Goal: Information Seeking & Learning: Check status

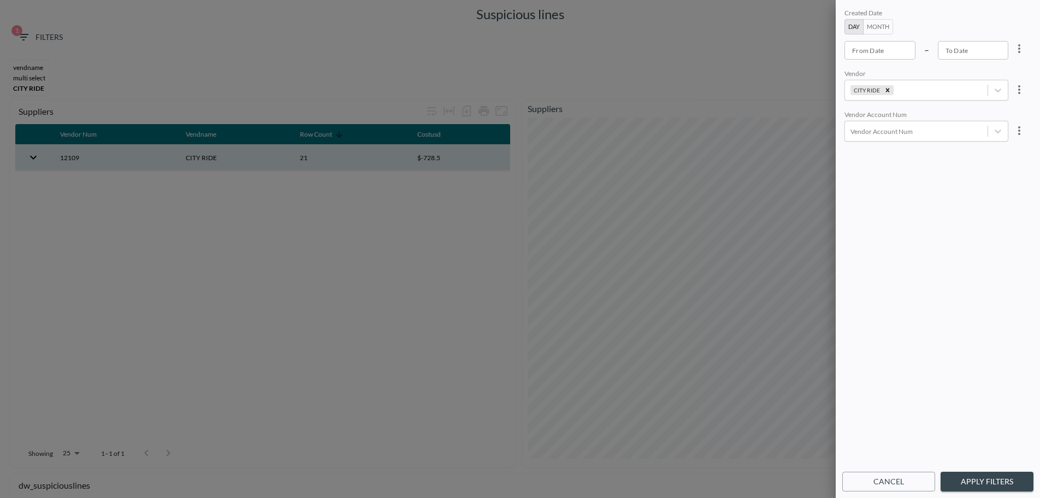
click at [972, 480] on button "Apply Filters" at bounding box center [987, 482] width 93 height 20
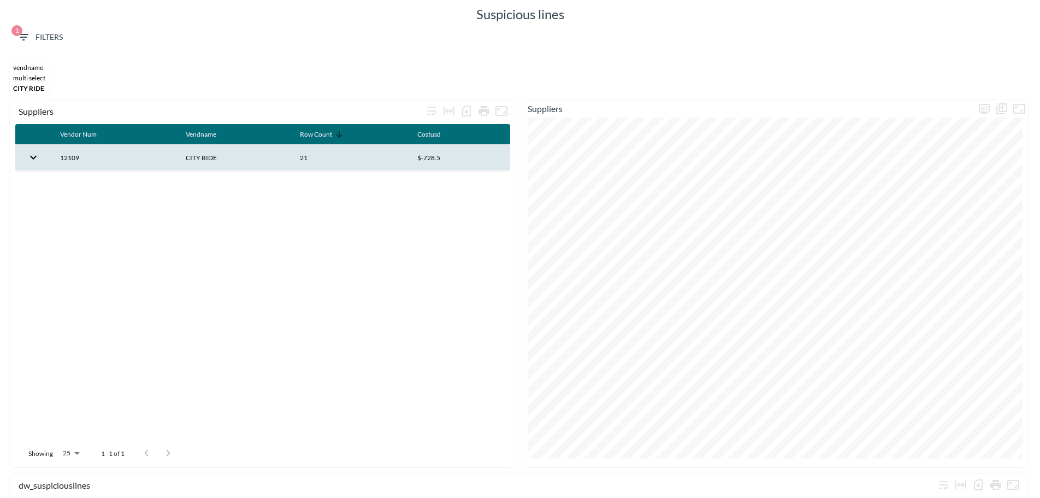
click at [124, 157] on th "12109" at bounding box center [114, 158] width 126 height 26
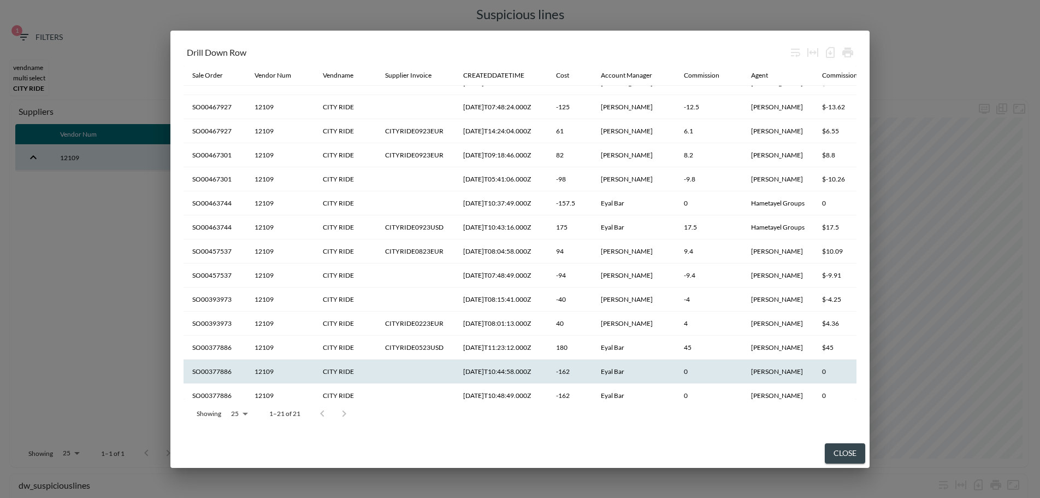
scroll to position [164, 0]
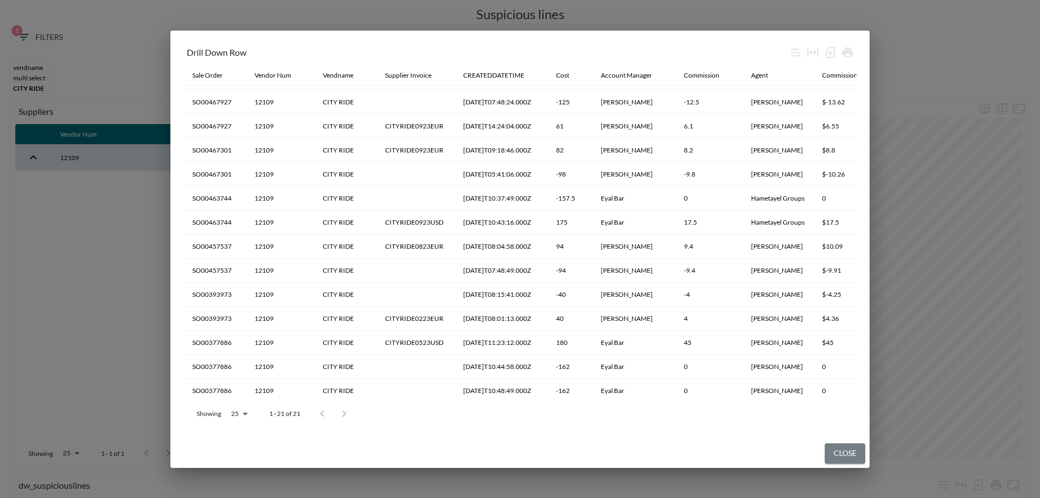
click at [838, 456] on button "Close" at bounding box center [845, 453] width 40 height 20
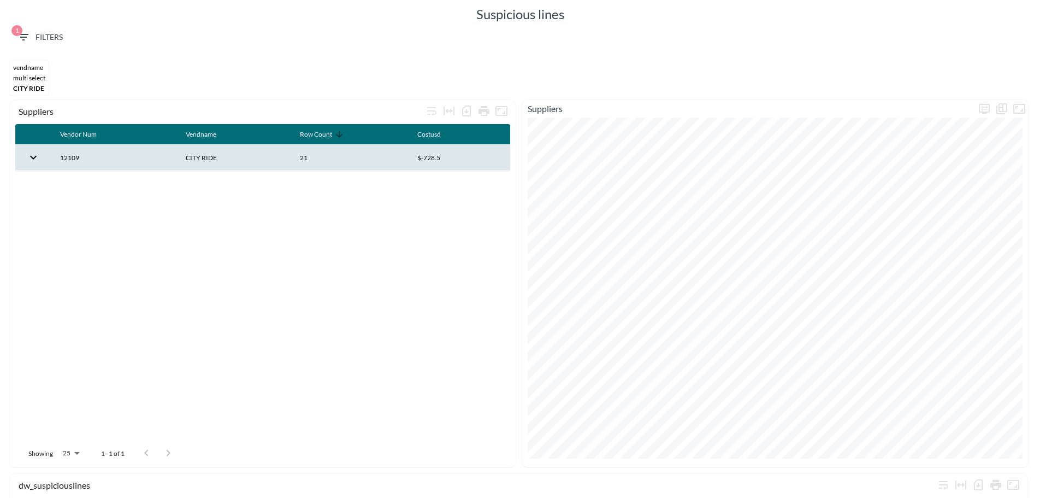
click at [346, 66] on div "vendname MULTI SELECT CITY RIDE" at bounding box center [520, 78] width 1030 height 44
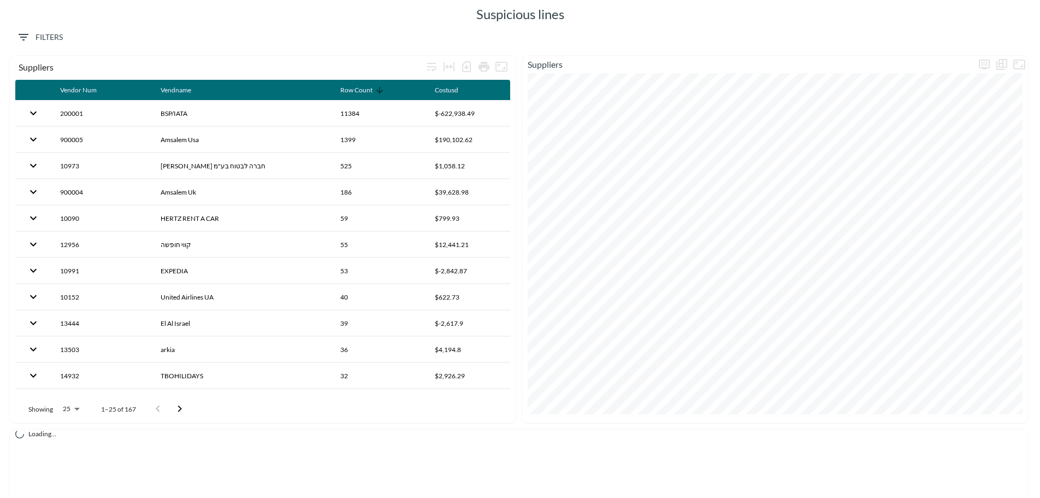
click at [45, 38] on span "Filters" at bounding box center [40, 38] width 46 height 14
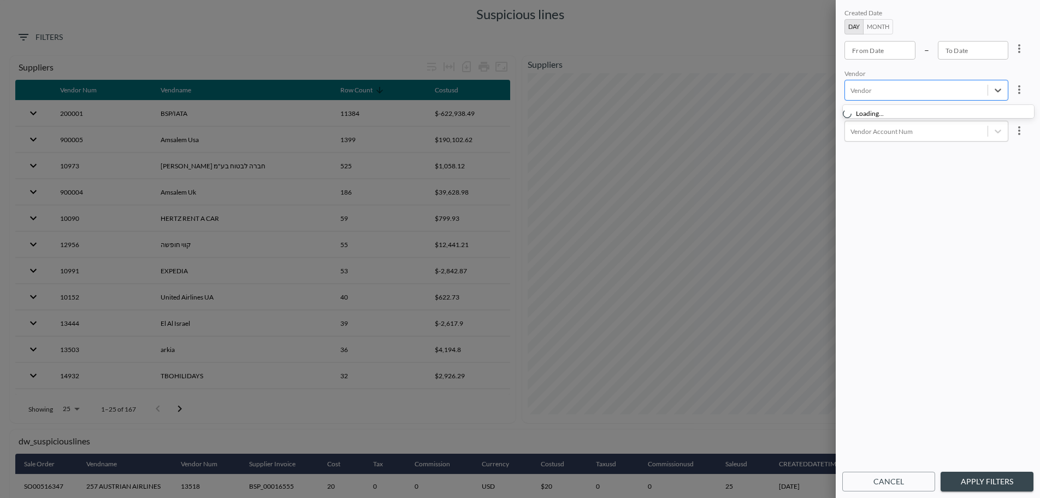
click at [891, 89] on div at bounding box center [917, 90] width 132 height 10
click at [890, 133] on div "BACKSTAGE HOTEL TLV" at bounding box center [908, 139] width 87 height 19
click at [919, 90] on icon "Remove BACKSTAGE HOTEL TLV" at bounding box center [923, 90] width 8 height 8
click at [850, 119] on input "CITY RIDE" at bounding box center [853, 120] width 23 height 23
type input "CITY"
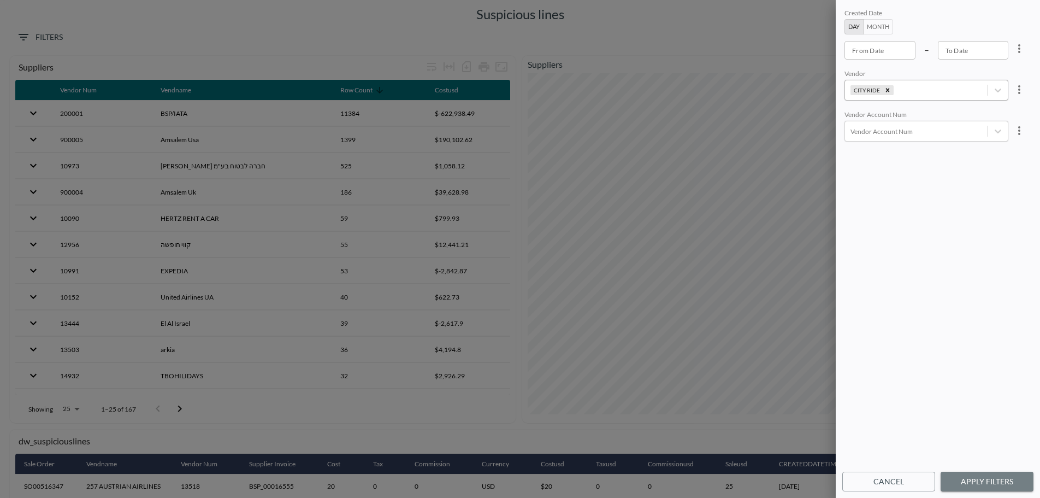
click at [990, 481] on button "Apply Filters" at bounding box center [987, 482] width 93 height 20
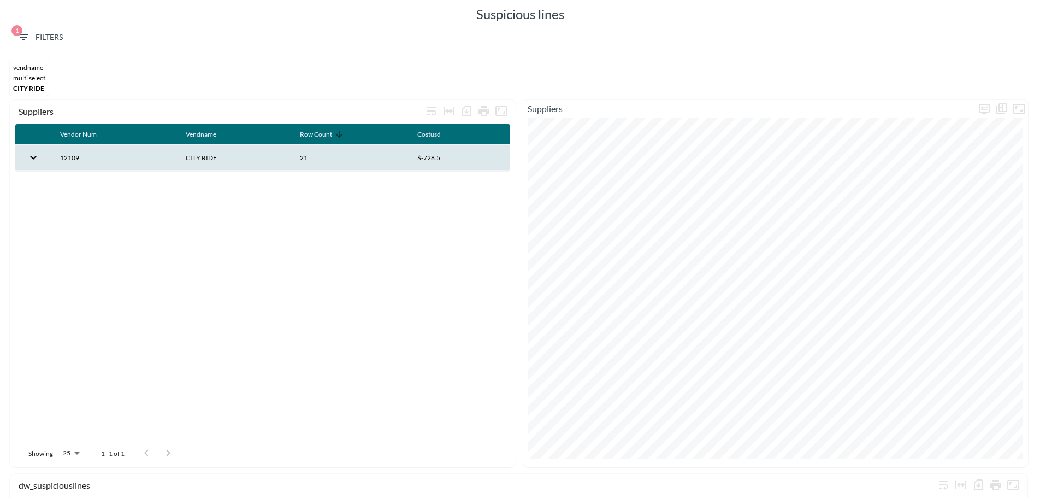
click at [114, 163] on th "12109" at bounding box center [114, 158] width 126 height 26
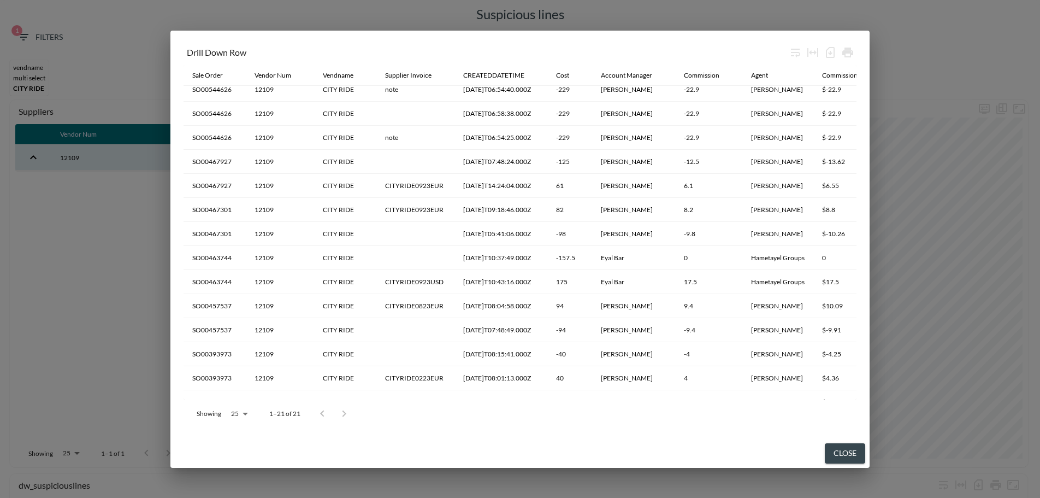
scroll to position [197, 0]
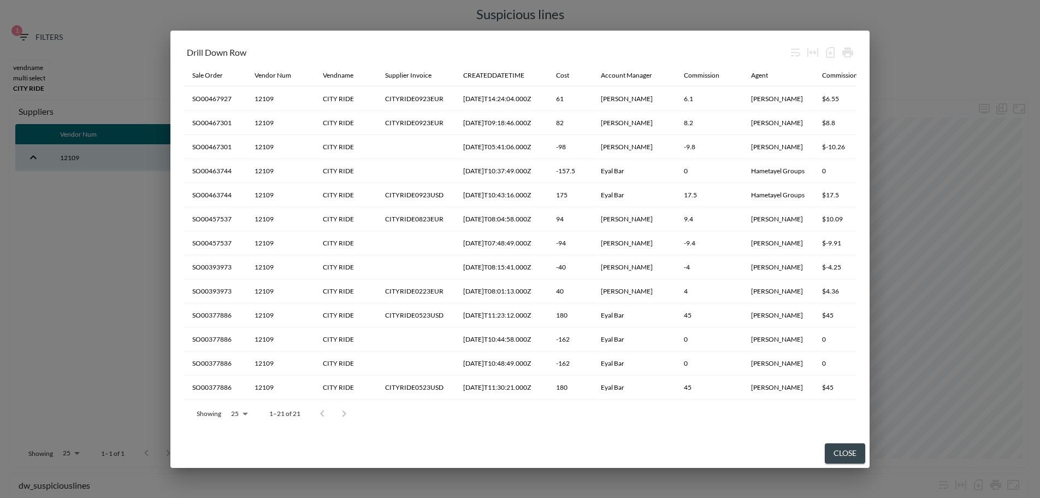
click at [343, 413] on div at bounding box center [333, 414] width 44 height 22
click at [324, 411] on div at bounding box center [333, 414] width 44 height 22
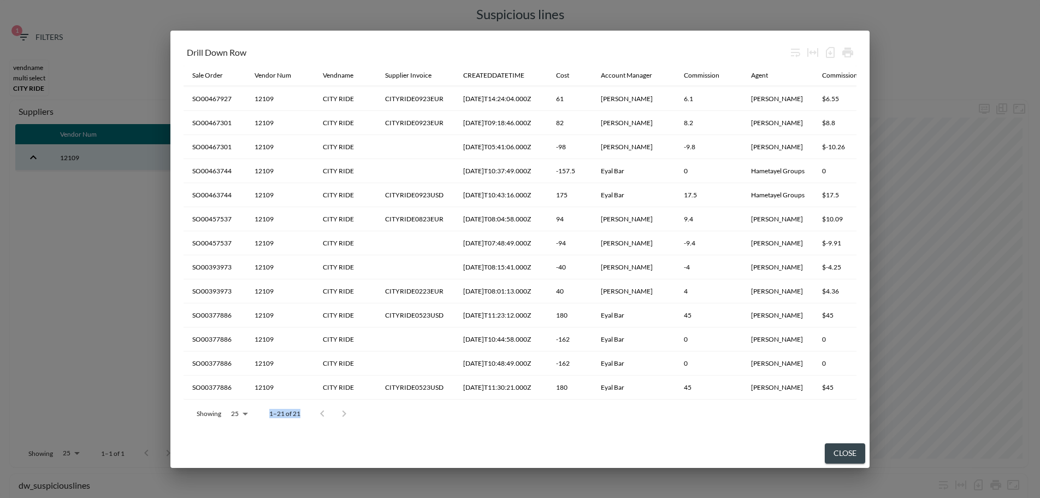
click at [324, 411] on div at bounding box center [333, 414] width 44 height 22
click at [277, 433] on div "Drill Down Row Sale Order Vendor Num Vendname Supplier Invoice CREATEDDATETIME …" at bounding box center [520, 235] width 699 height 409
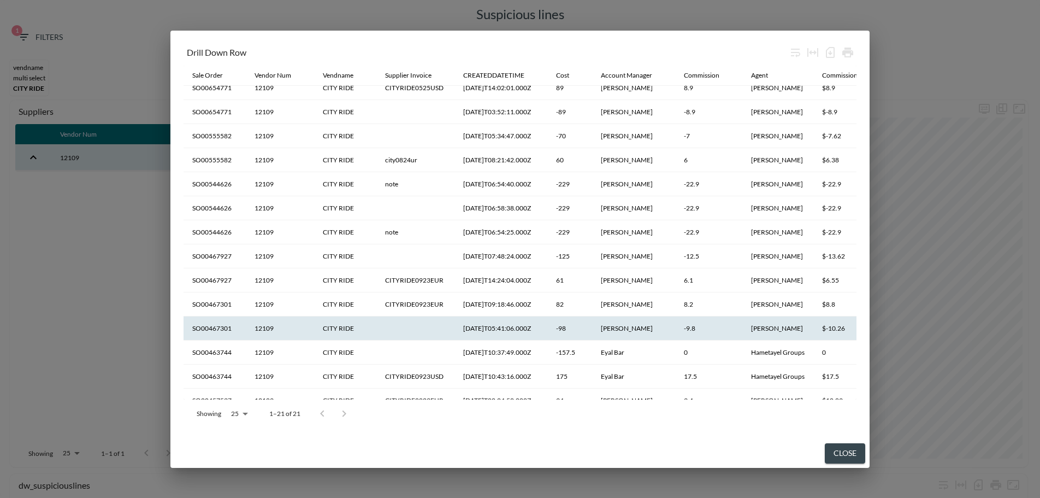
scroll to position [0, 0]
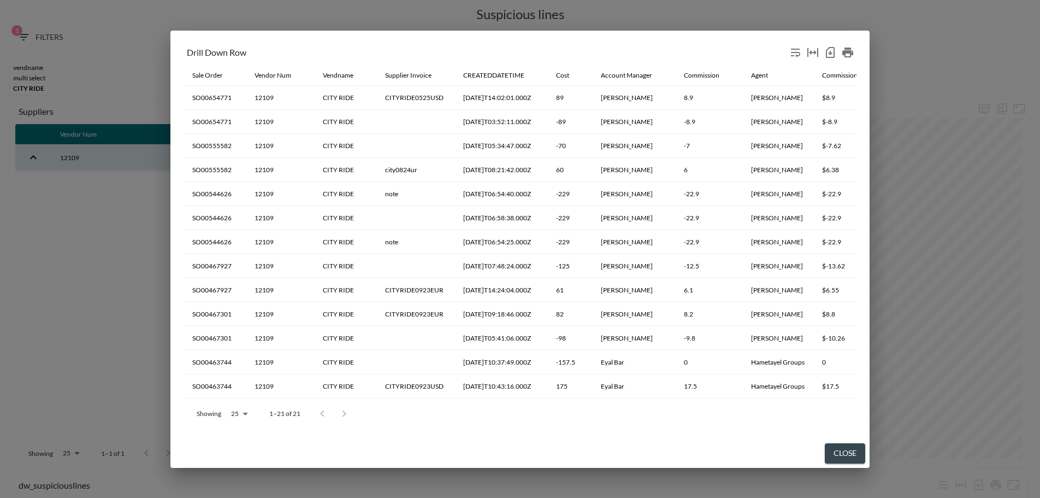
click at [450, 43] on div "Drill Down Row" at bounding box center [520, 54] width 673 height 24
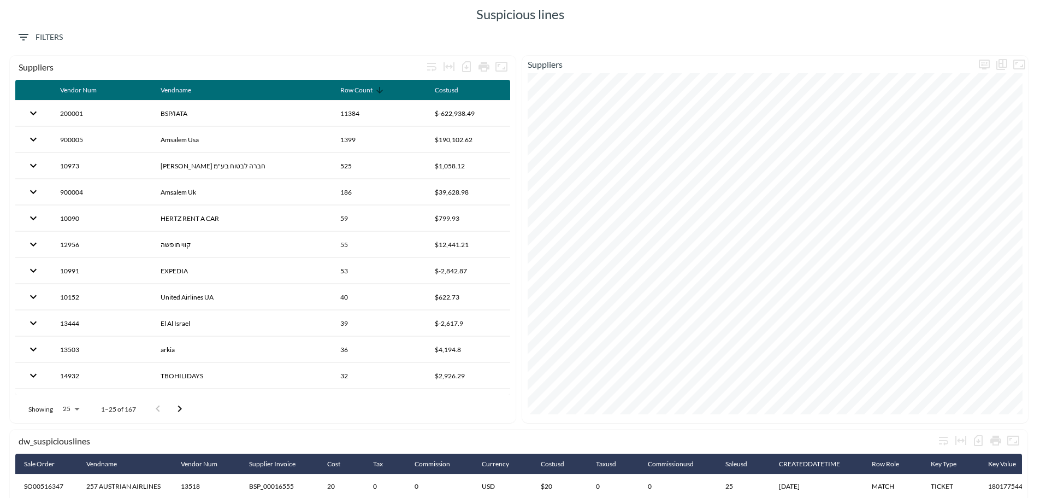
click at [38, 36] on span "Filters" at bounding box center [40, 38] width 46 height 14
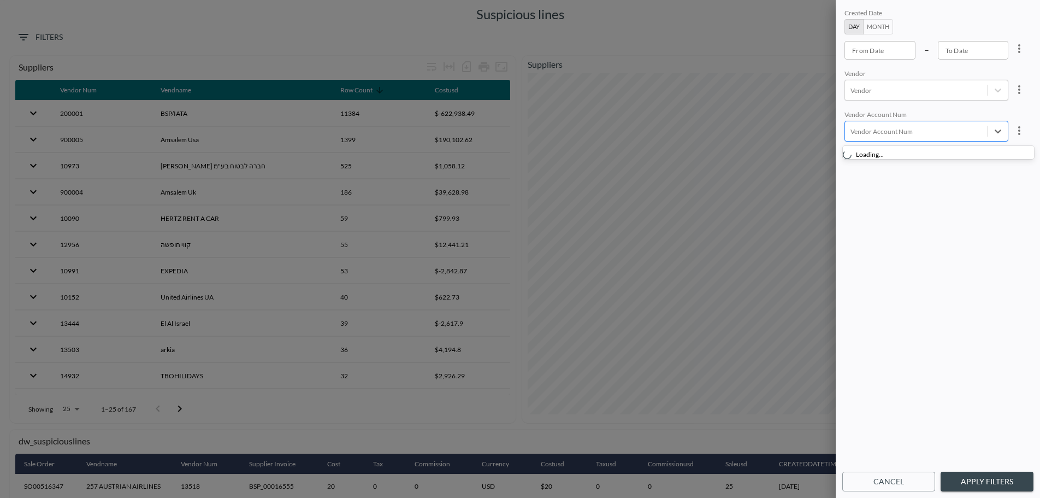
click at [905, 132] on div at bounding box center [917, 131] width 132 height 10
click at [852, 162] on input "12109" at bounding box center [853, 161] width 23 height 23
type input "12109"
click at [985, 483] on button "Apply Filters" at bounding box center [987, 482] width 93 height 20
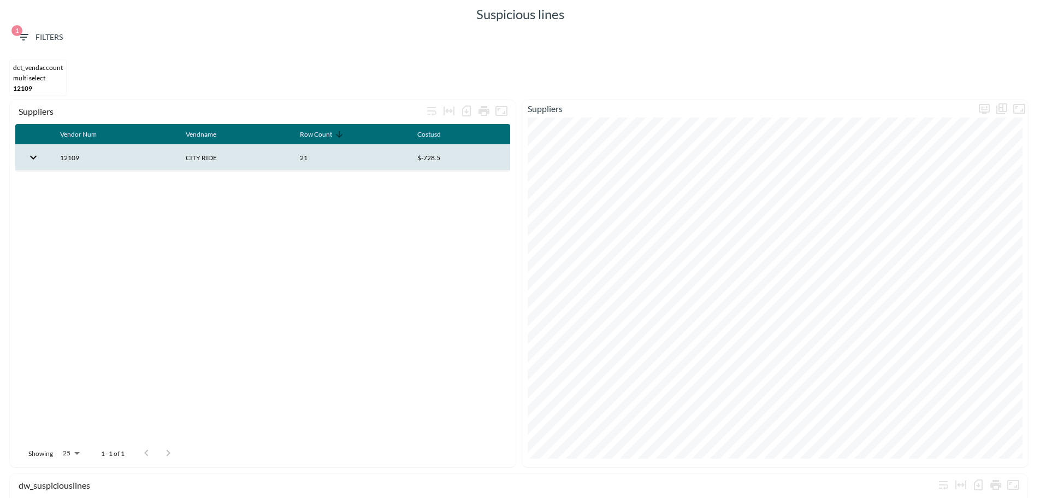
click at [140, 160] on th "12109" at bounding box center [114, 158] width 126 height 26
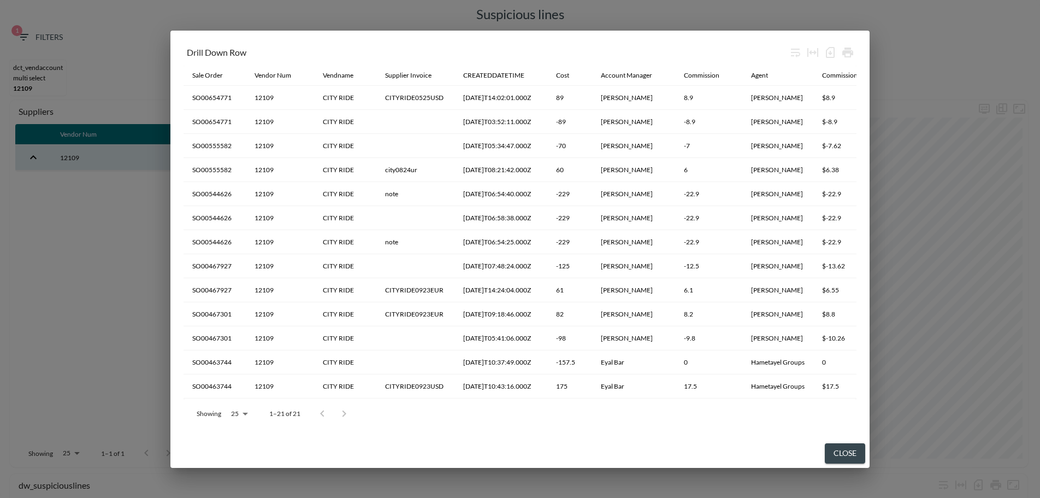
click at [917, 50] on div "Drill Down Row Sale Order Vendor Num Vendname Supplier Invoice CREATEDDATETIME …" at bounding box center [520, 249] width 1040 height 498
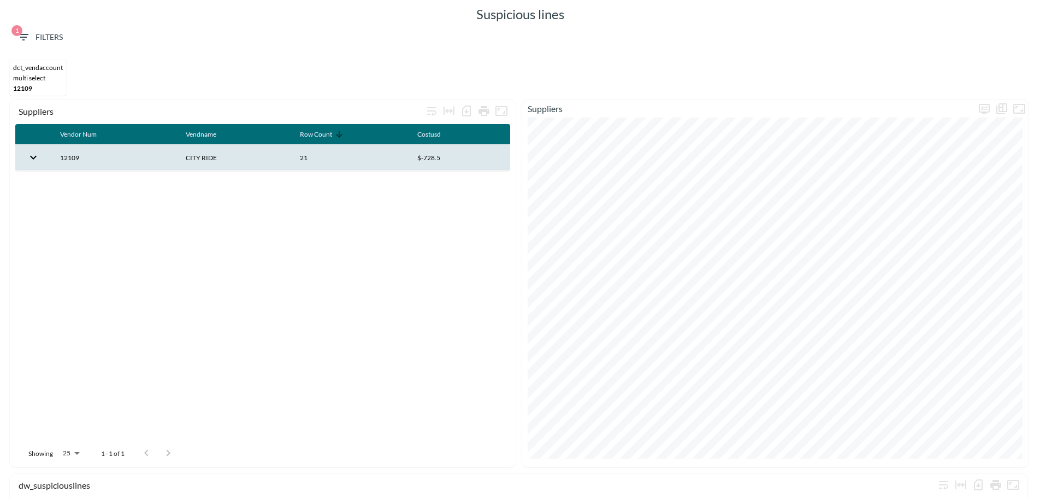
click at [49, 32] on span "1 Filters" at bounding box center [40, 38] width 46 height 14
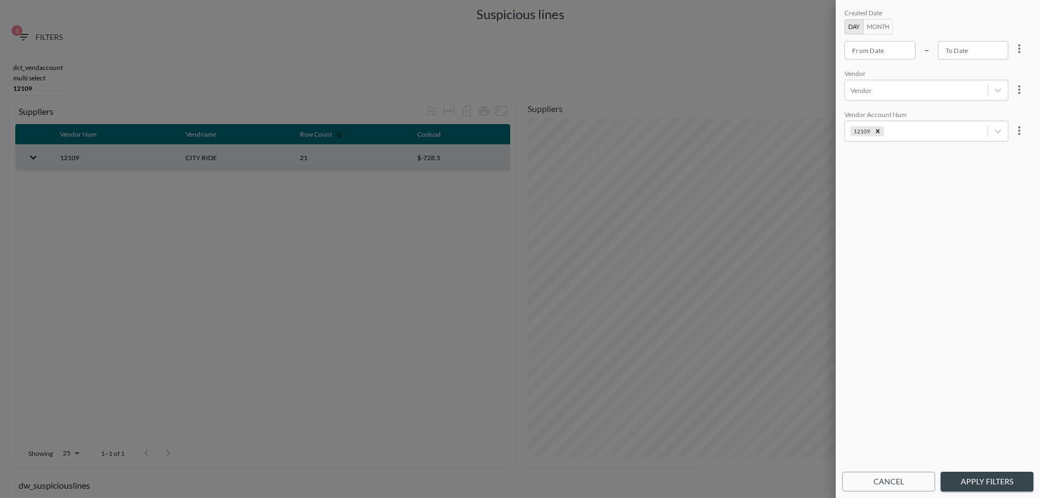
click at [988, 476] on button "Apply Filters" at bounding box center [987, 482] width 93 height 20
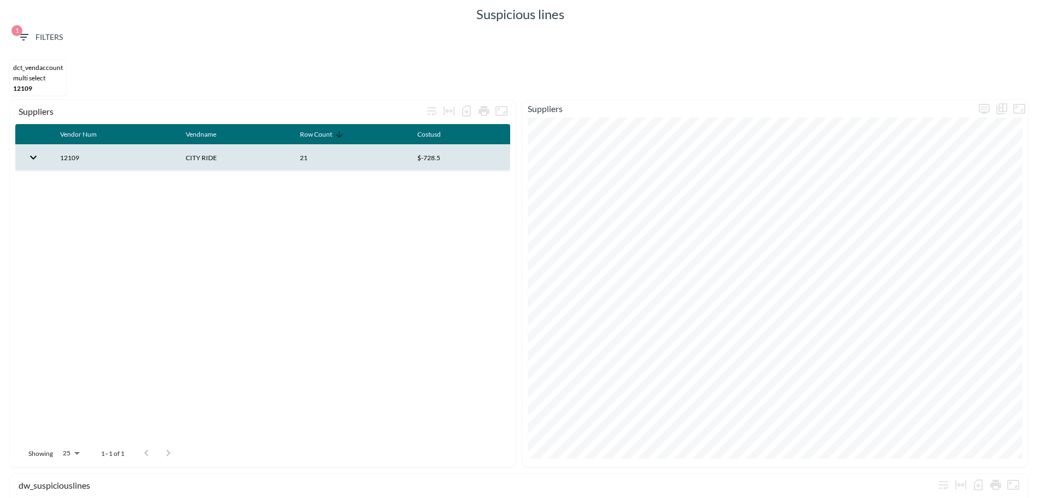
click at [128, 155] on th "12109" at bounding box center [114, 158] width 126 height 26
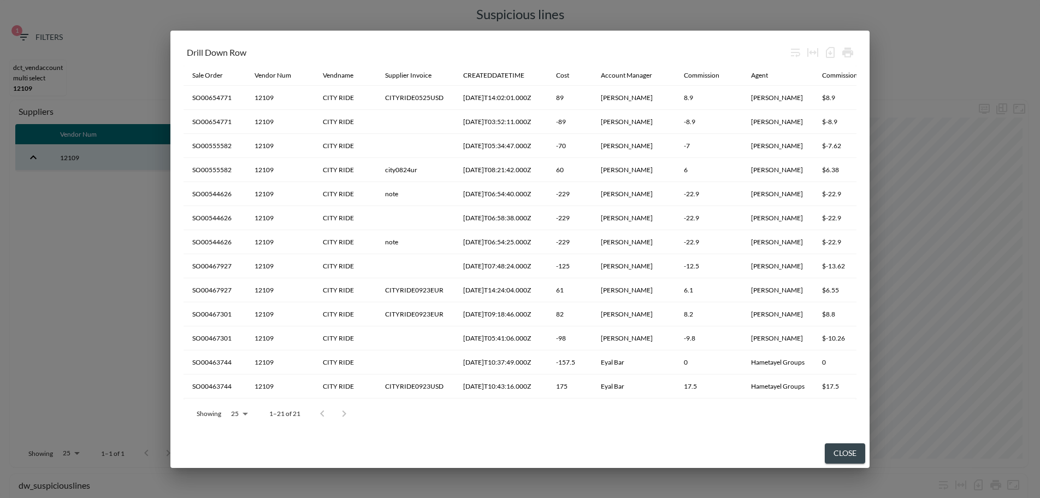
click at [838, 456] on button "Close" at bounding box center [845, 453] width 40 height 20
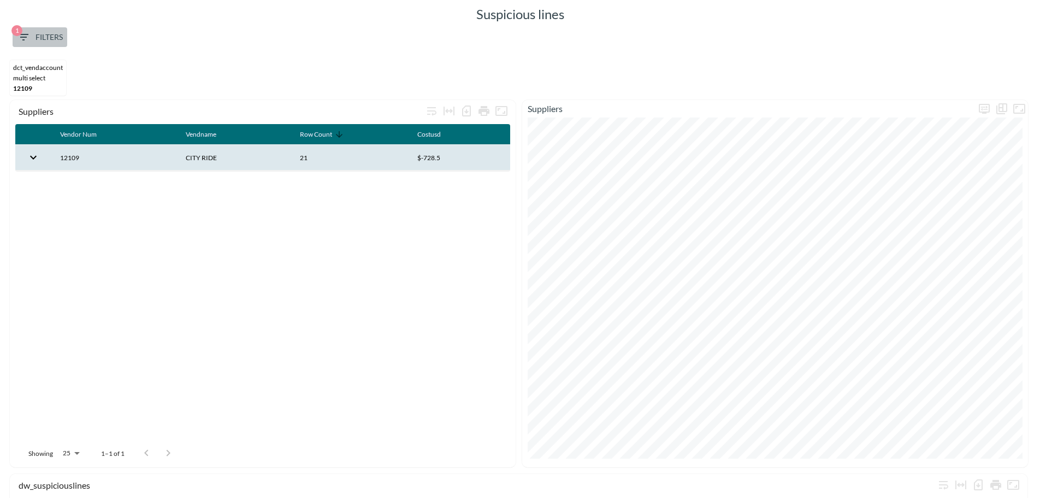
click at [15, 34] on span "1" at bounding box center [16, 30] width 11 height 11
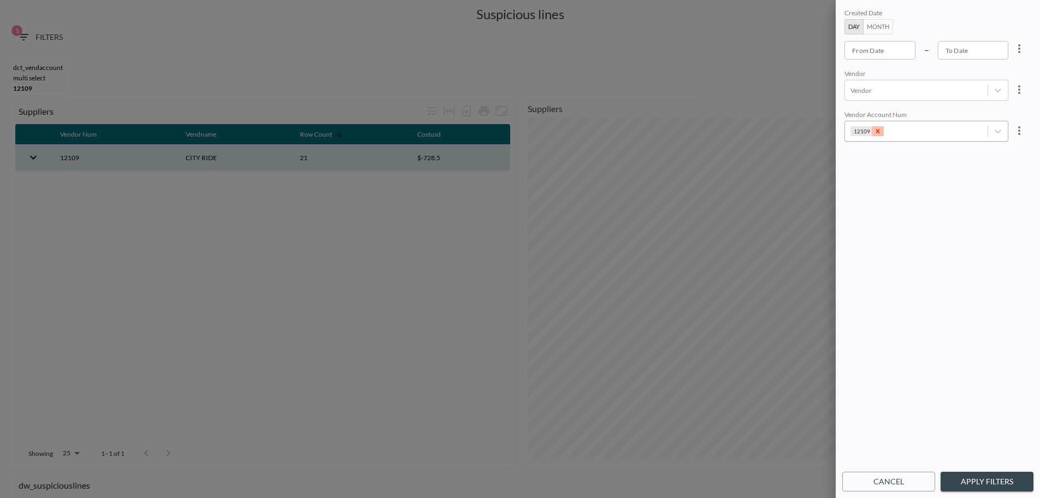
click at [878, 131] on icon "Remove 12109" at bounding box center [878, 131] width 8 height 8
click at [1000, 483] on button "Apply Filters" at bounding box center [987, 482] width 93 height 20
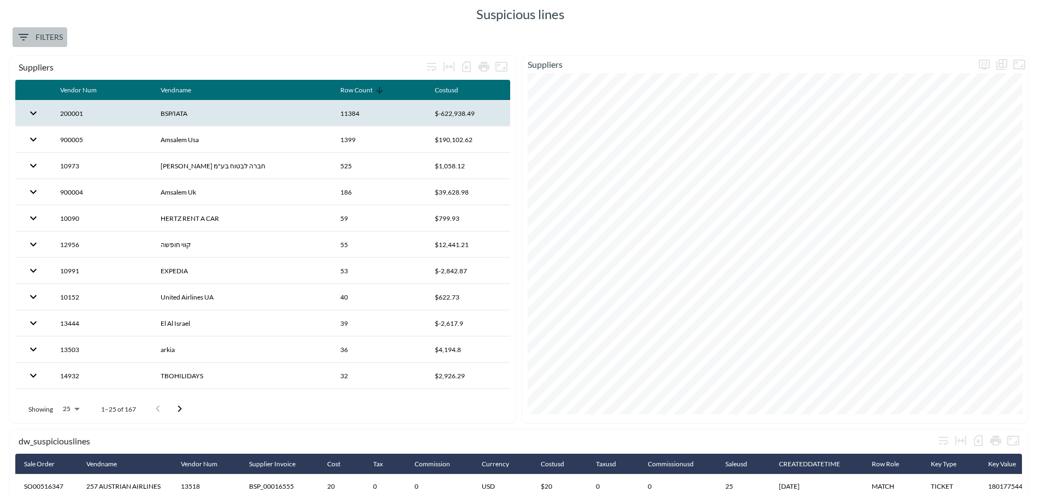
click at [27, 34] on icon "Filters" at bounding box center [24, 37] width 10 height 7
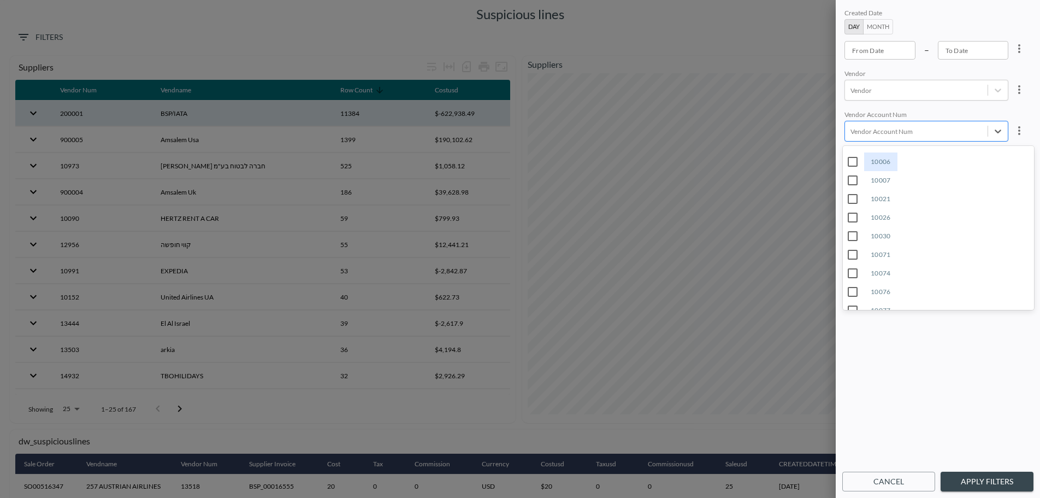
click at [881, 131] on div at bounding box center [917, 131] width 132 height 10
click at [854, 159] on input "10021" at bounding box center [853, 161] width 23 height 23
type input "10021"
click at [974, 477] on button "Apply Filters" at bounding box center [987, 482] width 93 height 20
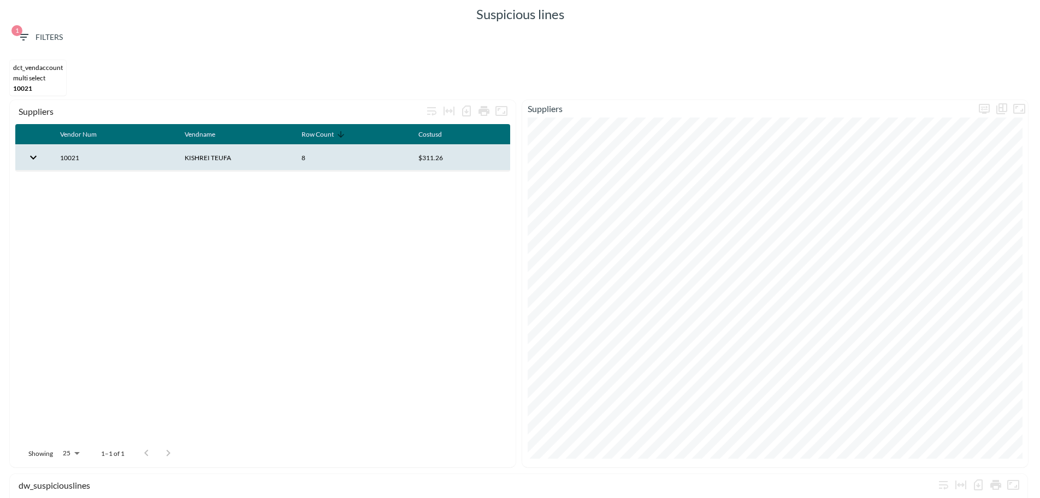
click at [218, 156] on th "KISHREI TEUFA" at bounding box center [234, 158] width 117 height 26
